Goal: Navigation & Orientation: Find specific page/section

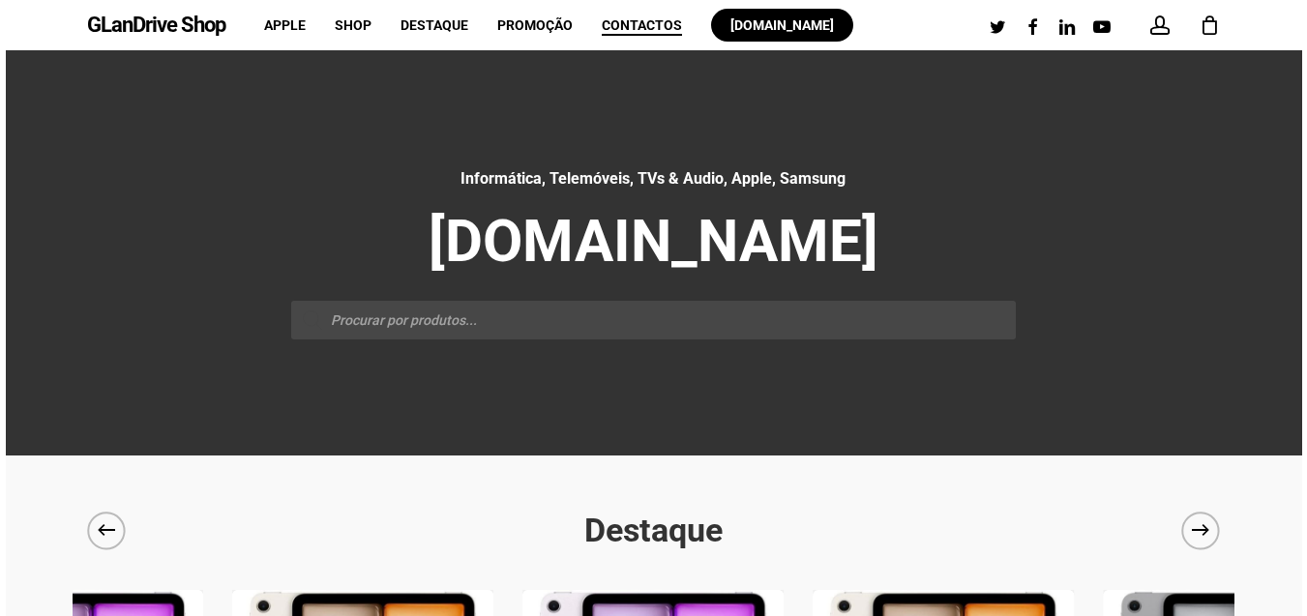
click at [650, 28] on span "Contactos" at bounding box center [642, 24] width 80 height 15
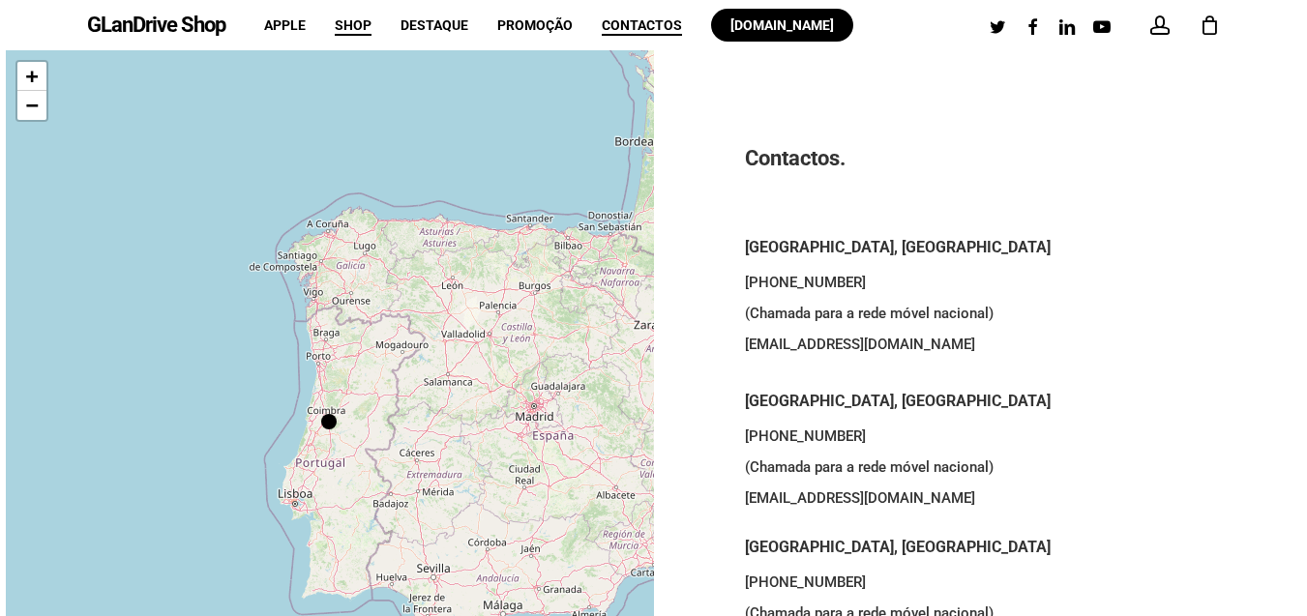
click at [361, 29] on span "Shop" at bounding box center [353, 24] width 37 height 15
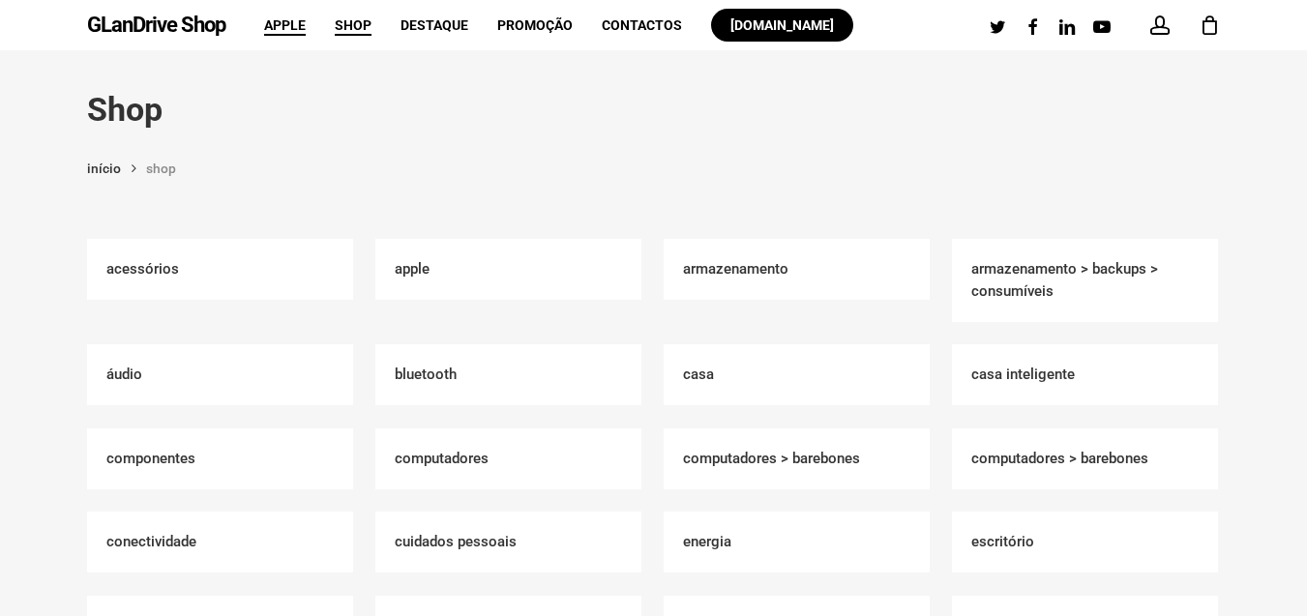
click at [285, 28] on span "Apple" at bounding box center [285, 24] width 42 height 15
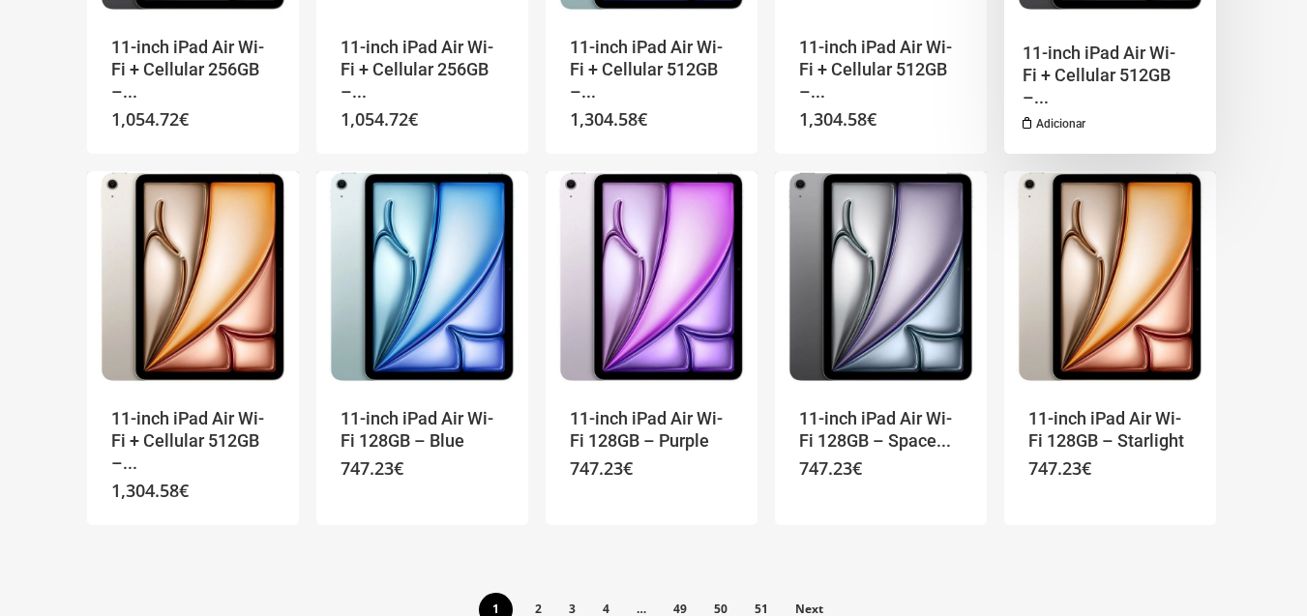
scroll to position [1436, 0]
